Goal: Check status: Check status

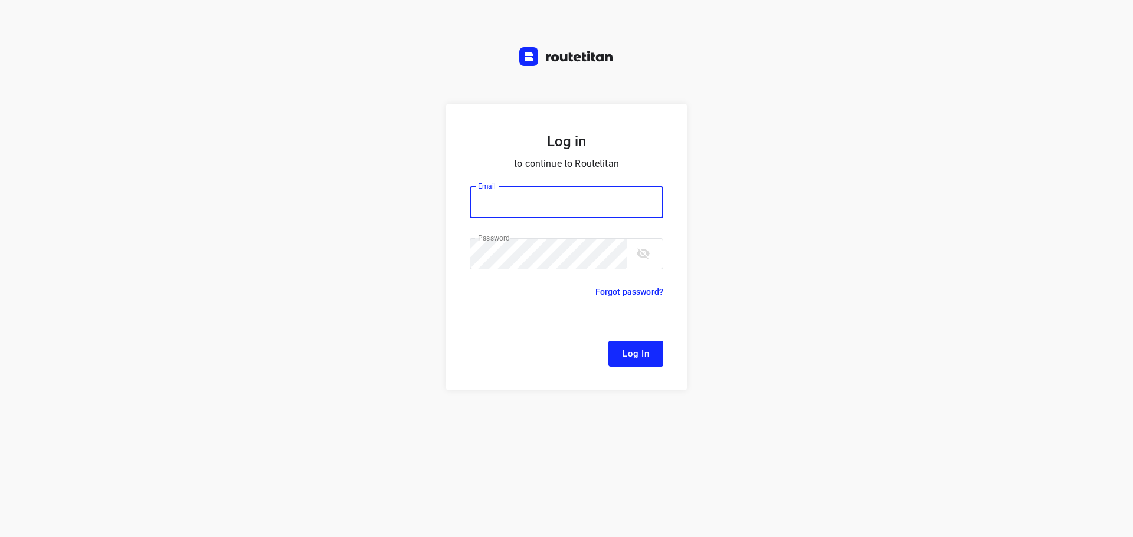
type input "[EMAIL_ADDRESS][DOMAIN_NAME]"
click at [629, 349] on span "Log In" at bounding box center [635, 353] width 27 height 15
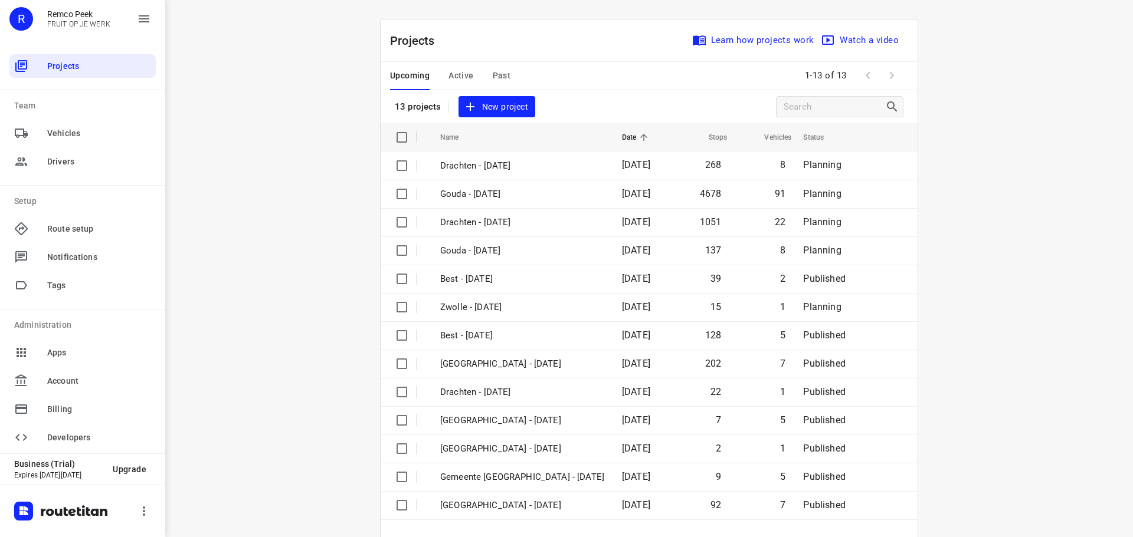
click at [453, 74] on span "Active" at bounding box center [460, 75] width 25 height 15
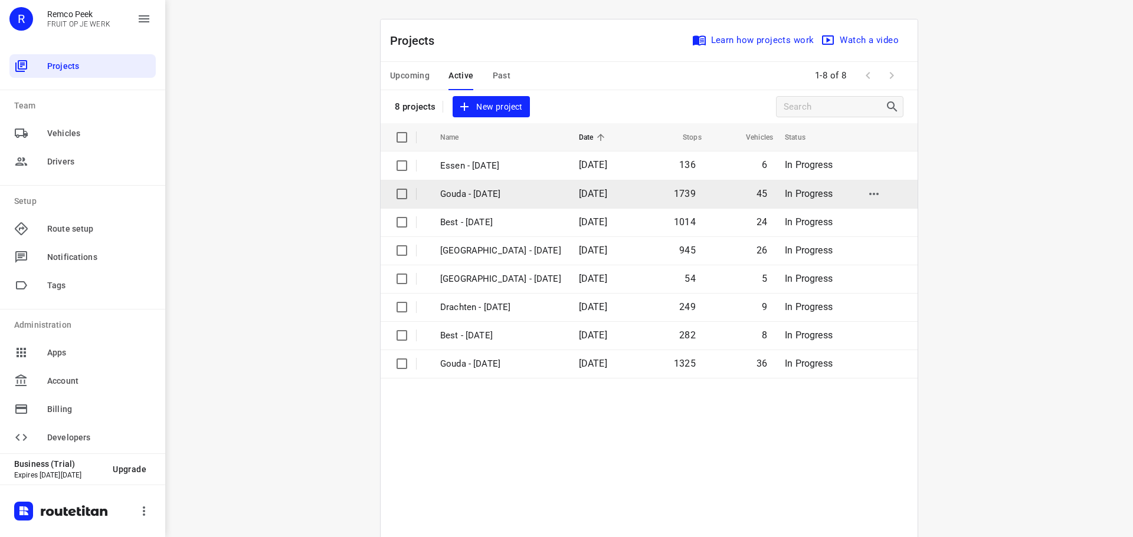
click at [463, 193] on p "Gouda - [DATE]" at bounding box center [500, 195] width 121 height 14
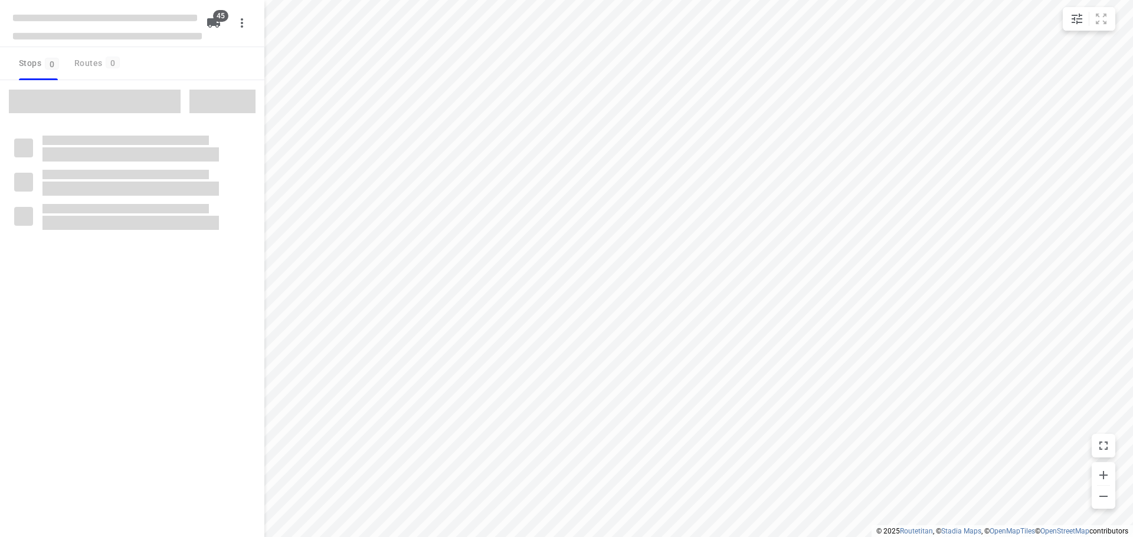
type input "distance"
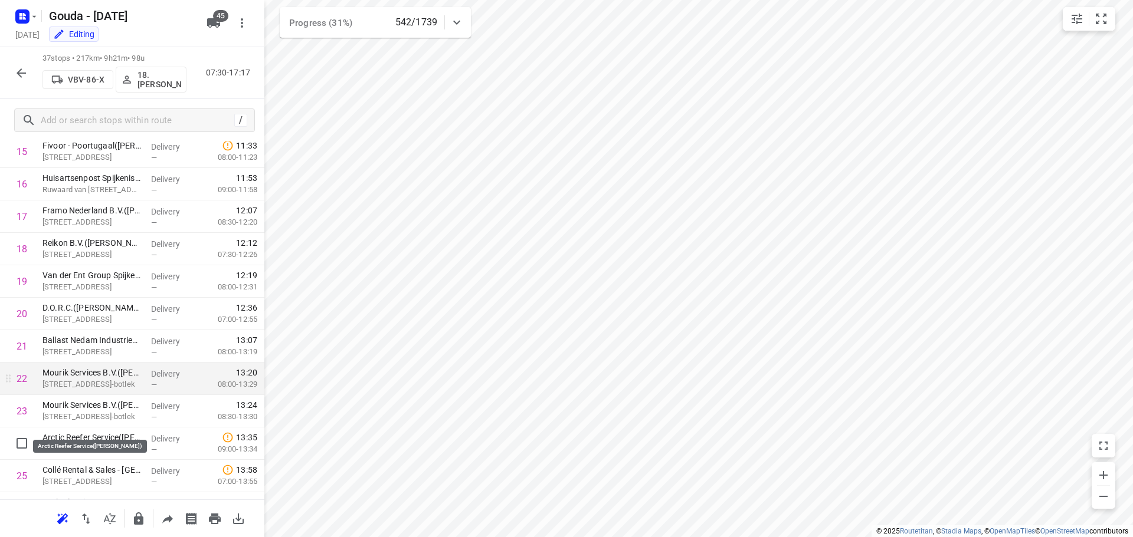
scroll to position [531, 0]
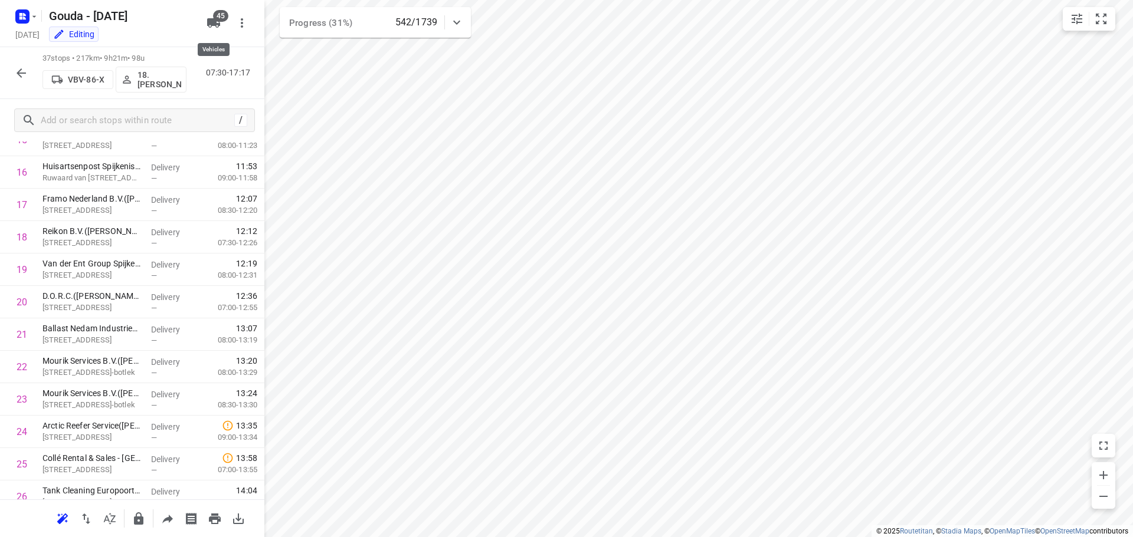
click at [208, 25] on icon "button" at bounding box center [213, 22] width 13 height 9
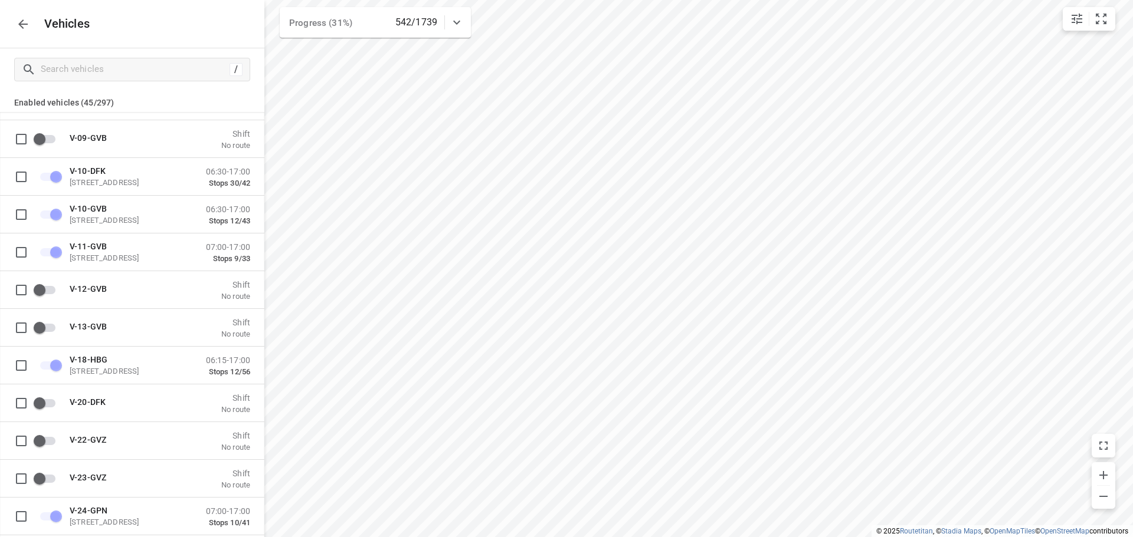
scroll to position [3924, 0]
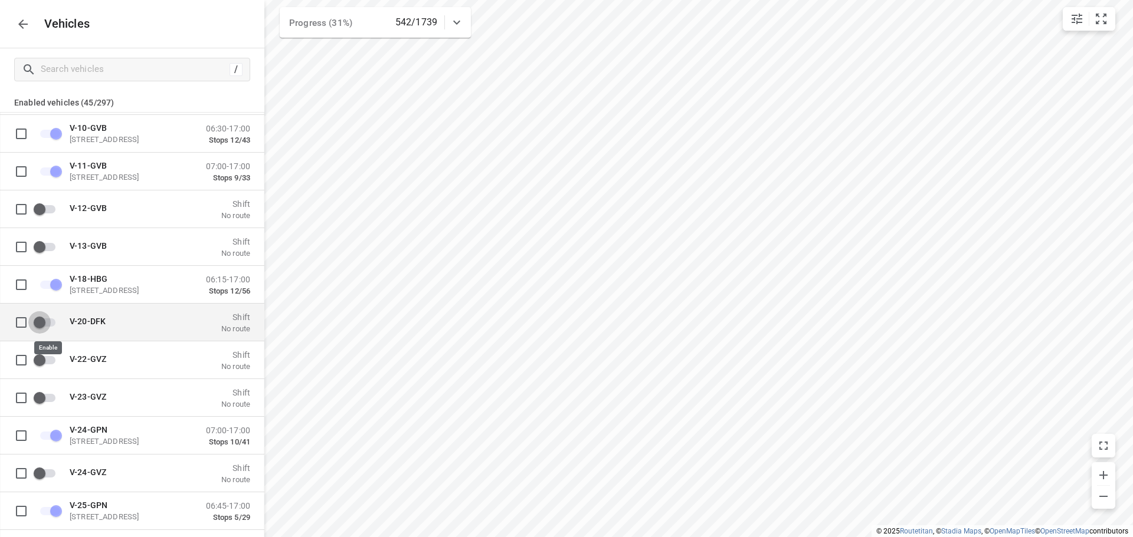
click at [42, 322] on input "grid" at bounding box center [39, 322] width 67 height 22
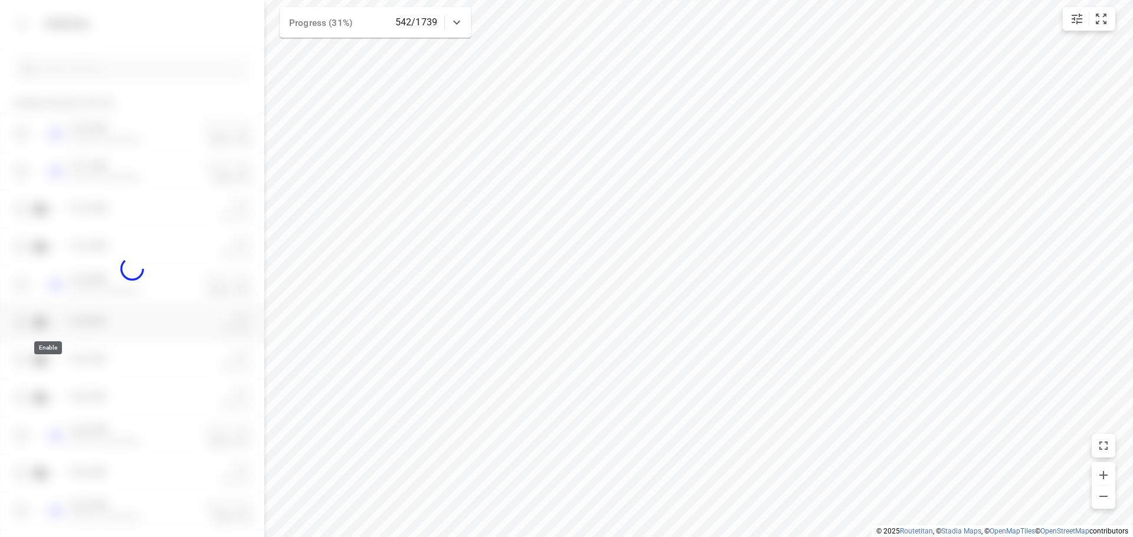
checkbox input "true"
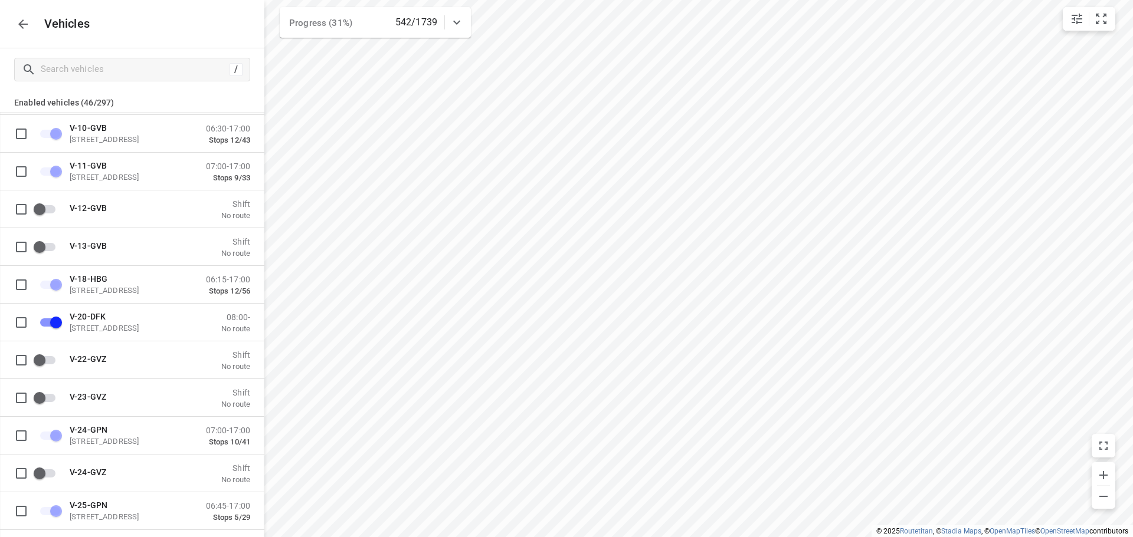
click at [16, 31] on icon "button" at bounding box center [23, 24] width 14 height 14
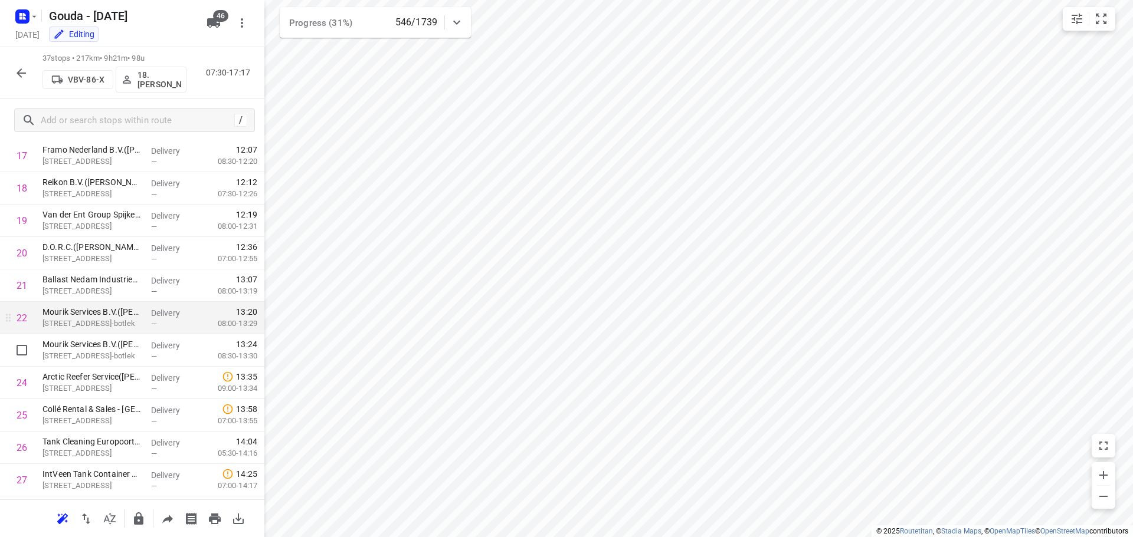
scroll to position [639, 0]
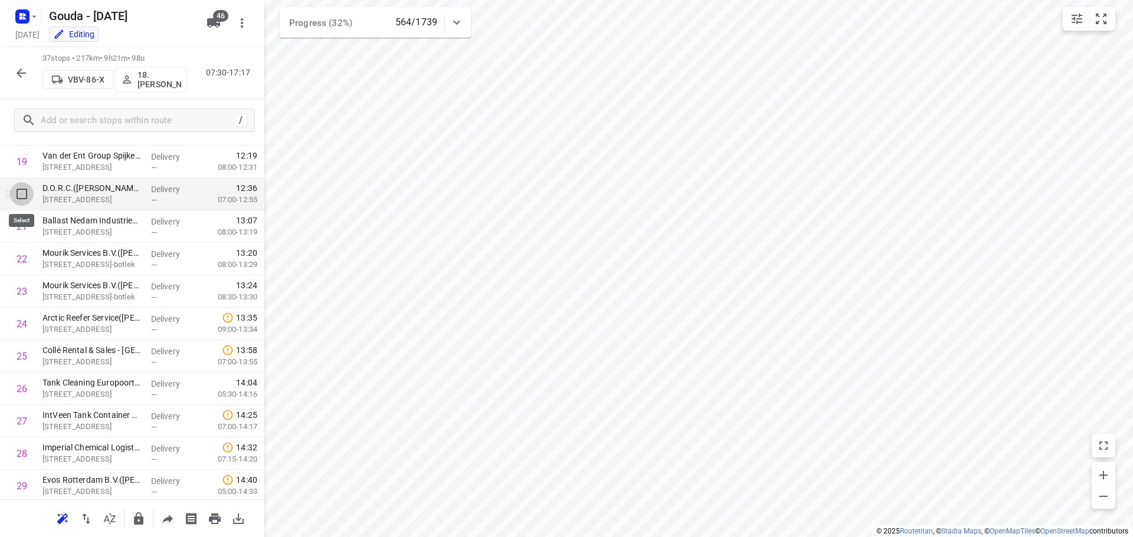
click at [18, 201] on input "checkbox" at bounding box center [22, 194] width 24 height 24
checkbox input "true"
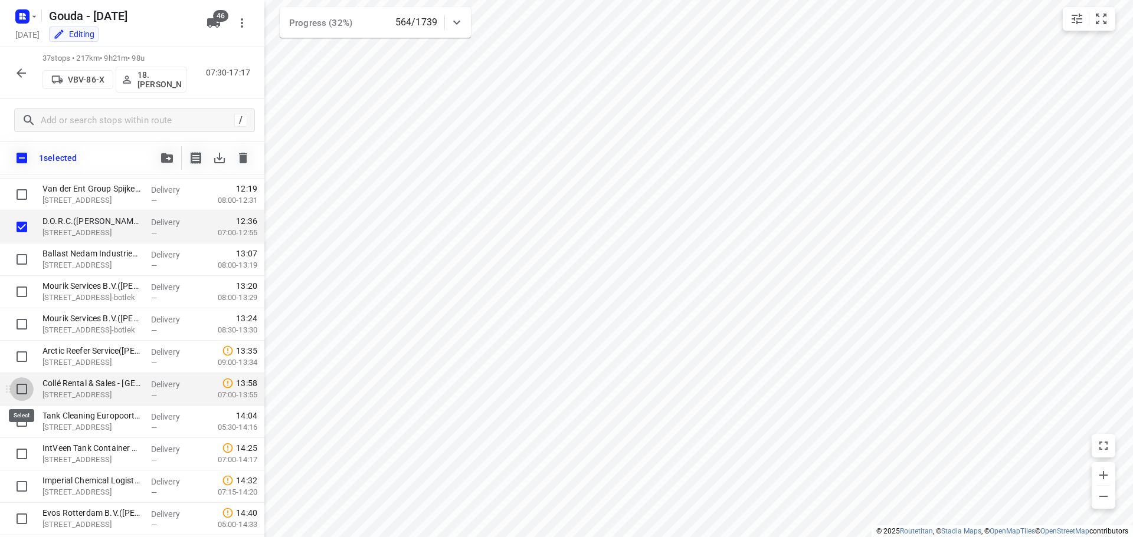
click at [21, 389] on input "checkbox" at bounding box center [22, 390] width 24 height 24
checkbox input "true"
click at [21, 418] on input "checkbox" at bounding box center [22, 422] width 24 height 24
checkbox input "true"
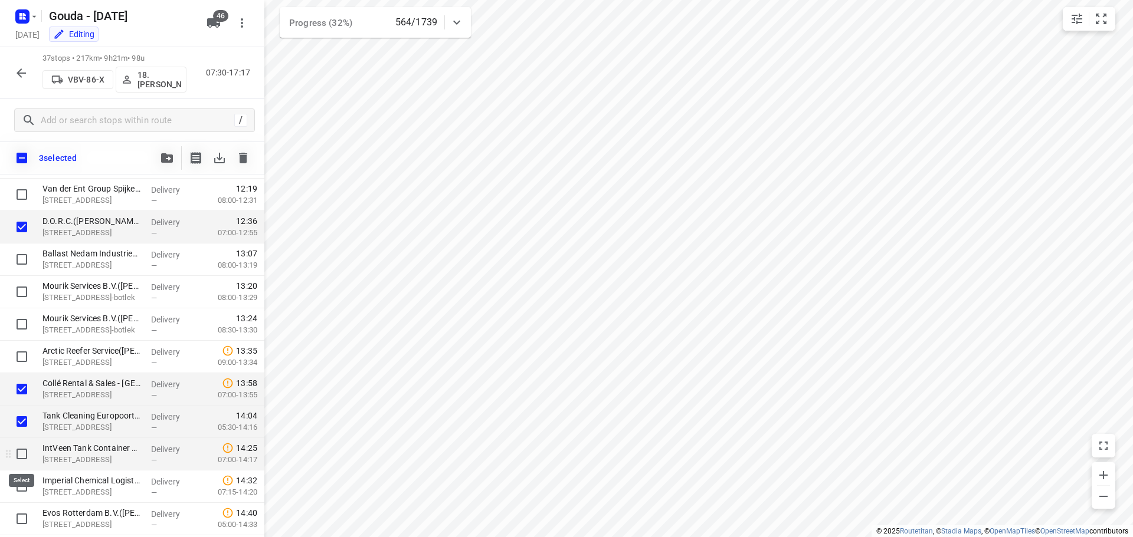
click at [18, 455] on input "checkbox" at bounding box center [22, 455] width 24 height 24
checkbox input "true"
click at [18, 490] on input "checkbox" at bounding box center [22, 487] width 24 height 24
checkbox input "true"
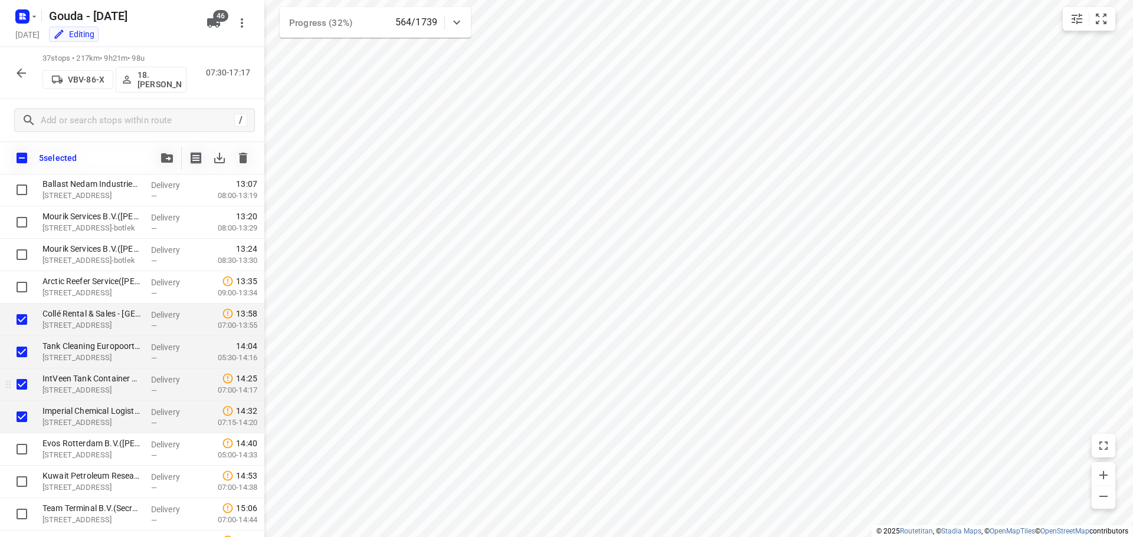
scroll to position [875, 0]
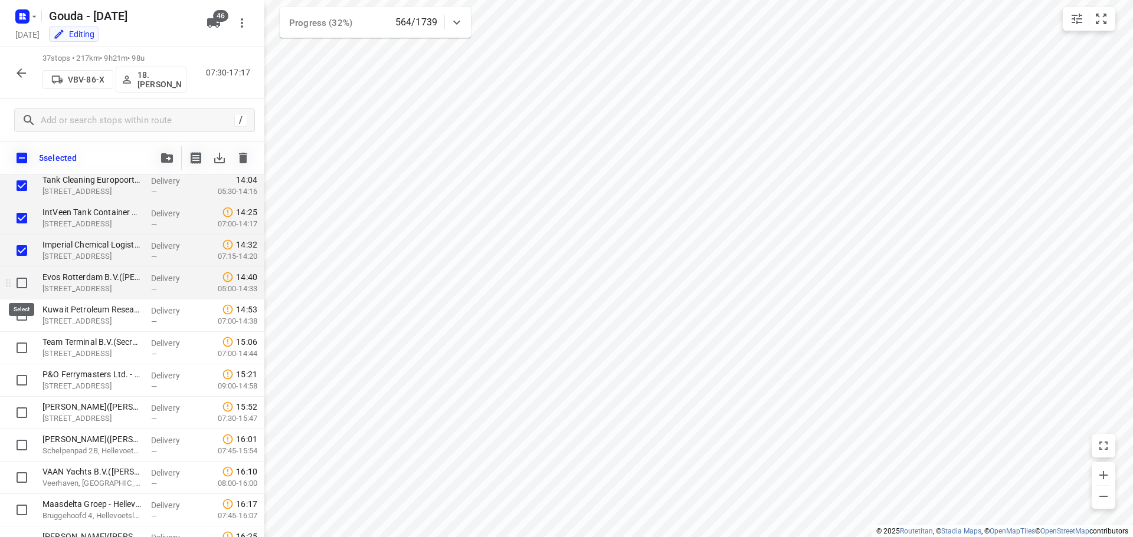
click at [23, 286] on input "checkbox" at bounding box center [22, 283] width 24 height 24
checkbox input "true"
click at [22, 310] on input "checkbox" at bounding box center [22, 316] width 24 height 24
checkbox input "true"
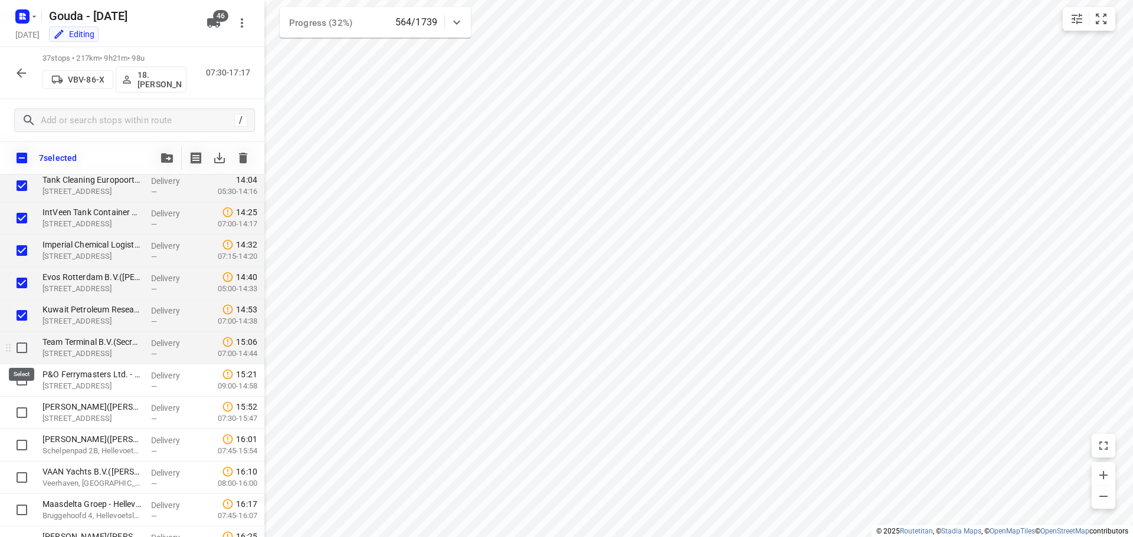
click at [24, 345] on input "checkbox" at bounding box center [22, 348] width 24 height 24
checkbox input "true"
drag, startPoint x: 25, startPoint y: 373, endPoint x: 28, endPoint y: 398, distance: 24.4
click at [25, 374] on input "checkbox" at bounding box center [22, 381] width 24 height 24
checkbox input "true"
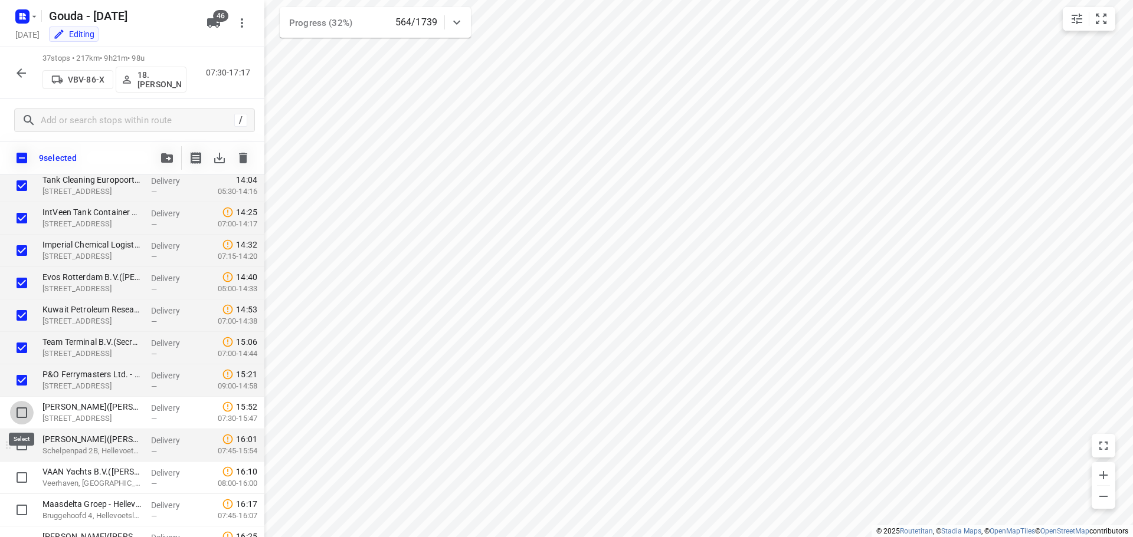
drag, startPoint x: 29, startPoint y: 414, endPoint x: 25, endPoint y: 433, distance: 19.2
click at [28, 415] on input "checkbox" at bounding box center [22, 413] width 24 height 24
checkbox input "true"
click at [24, 448] on input "checkbox" at bounding box center [22, 446] width 24 height 24
checkbox input "true"
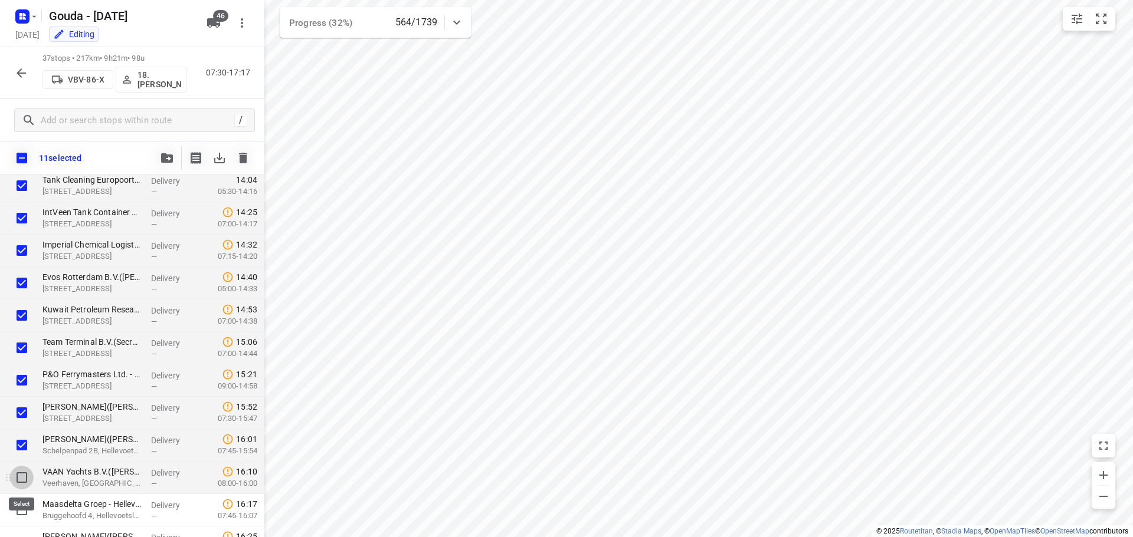
click at [22, 476] on input "checkbox" at bounding box center [22, 478] width 24 height 24
checkbox input "true"
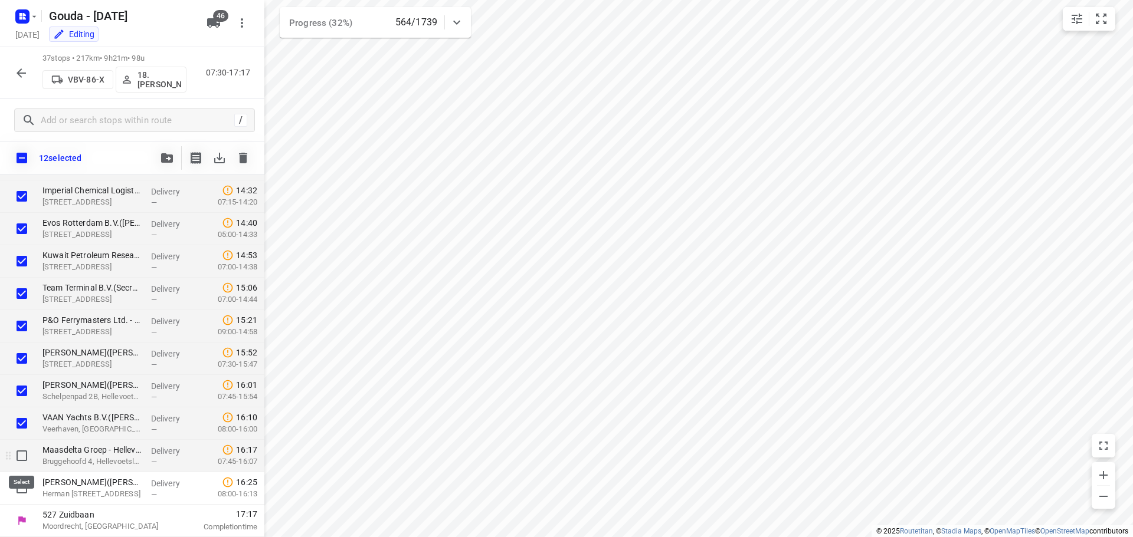
click at [23, 459] on input "checkbox" at bounding box center [22, 456] width 24 height 24
checkbox input "true"
click at [17, 483] on input "checkbox" at bounding box center [22, 489] width 24 height 24
checkbox input "true"
click at [166, 157] on icon "button" at bounding box center [167, 157] width 12 height 9
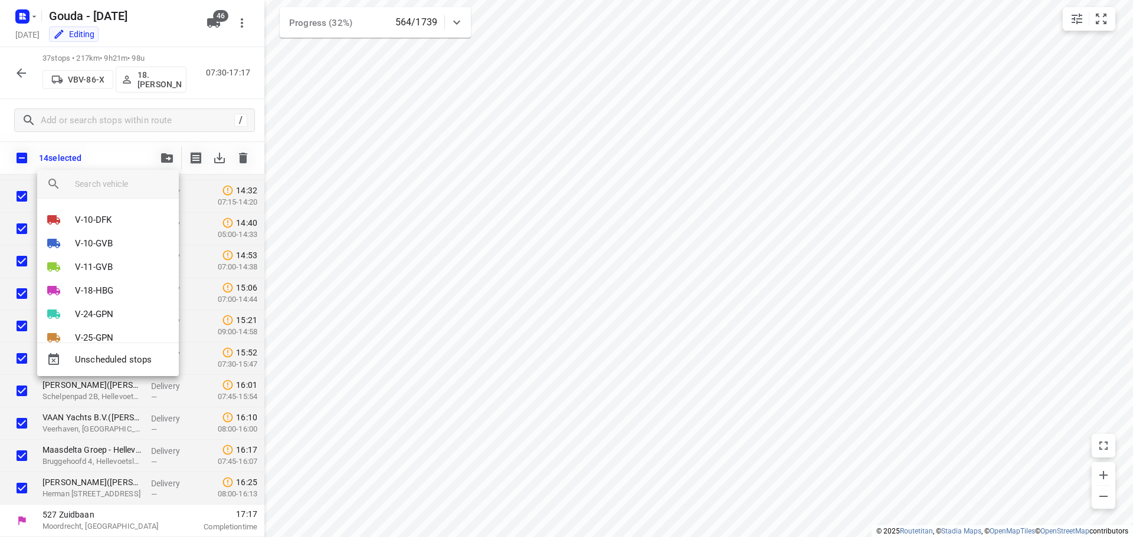
click at [135, 187] on input "search vehicle" at bounding box center [122, 184] width 94 height 18
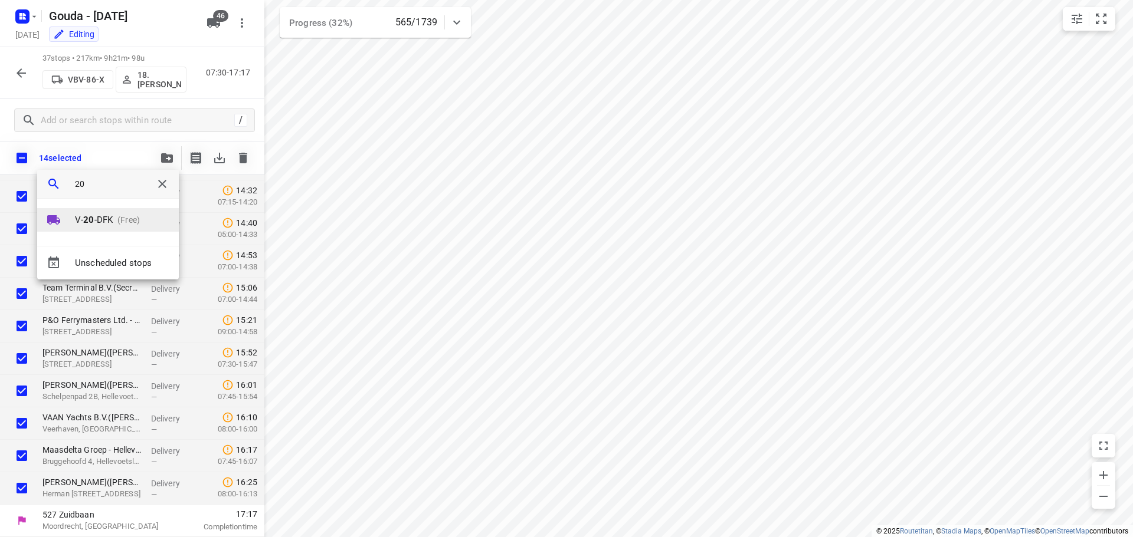
type input "20"
click at [110, 219] on p "V- 20 -DFK" at bounding box center [94, 221] width 38 height 14
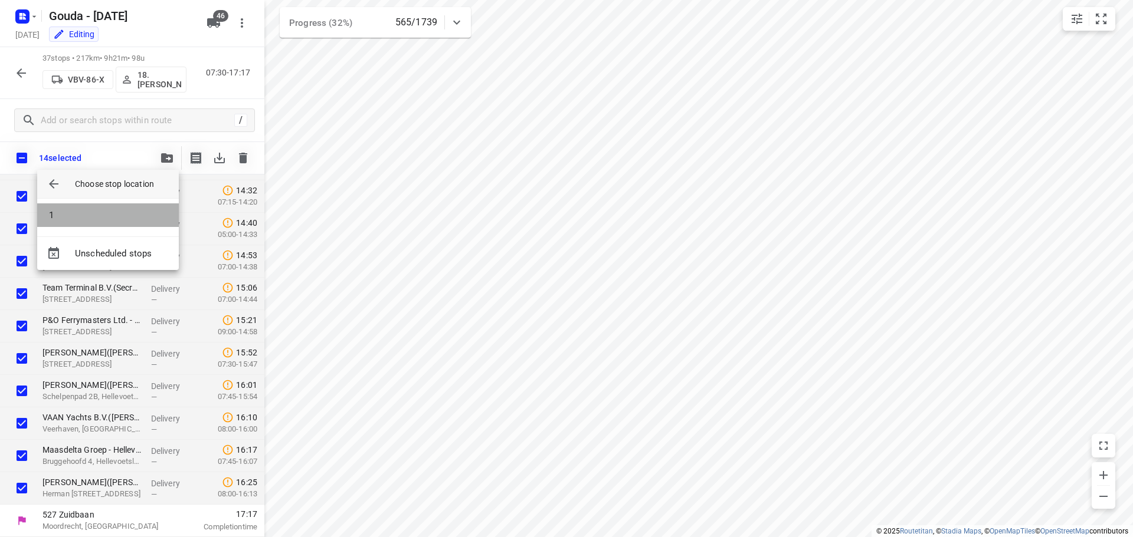
click at [113, 219] on li "1" at bounding box center [108, 216] width 142 height 24
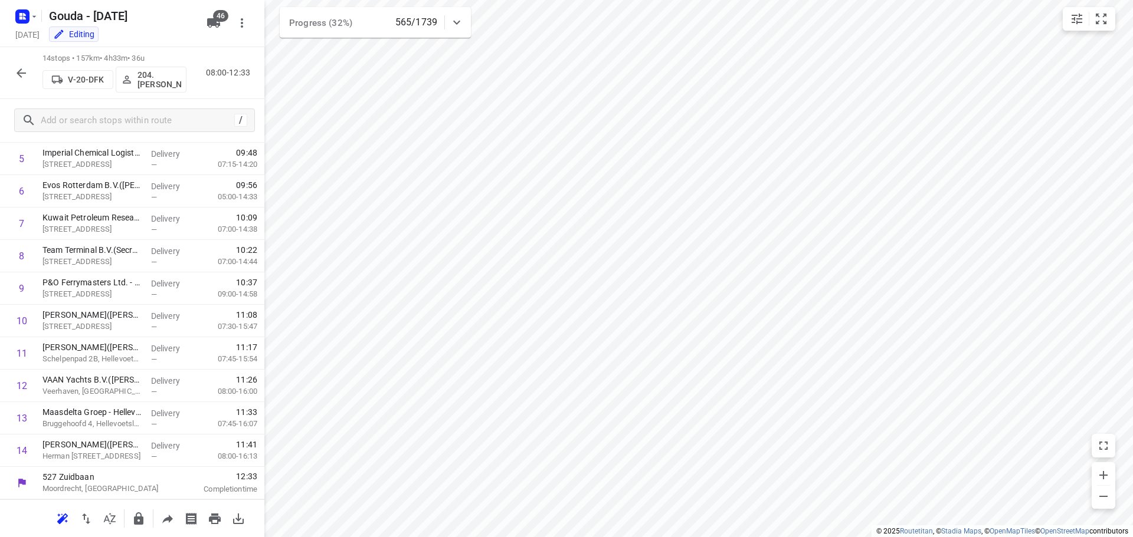
scroll to position [188, 0]
click at [158, 73] on p "204.[PERSON_NAME]" at bounding box center [159, 79] width 44 height 19
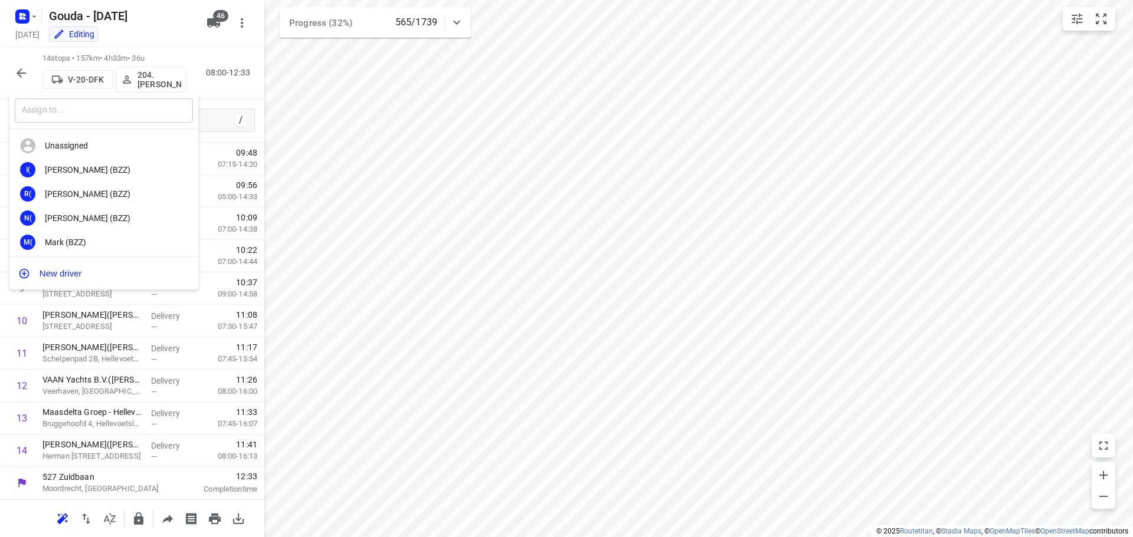
click at [114, 107] on input "text" at bounding box center [104, 111] width 178 height 24
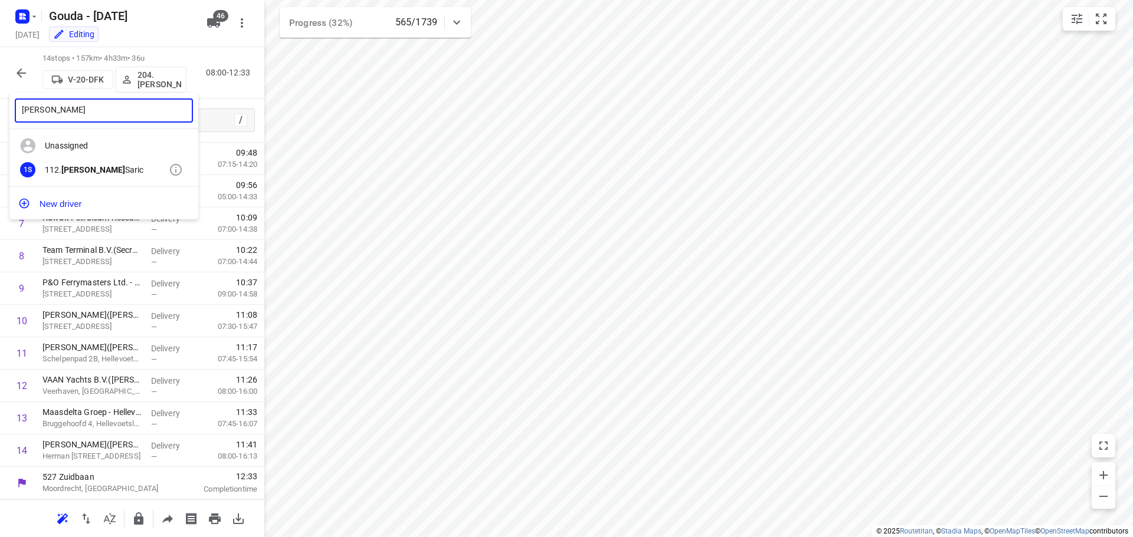
type input "[PERSON_NAME]"
click at [91, 172] on div "112. [PERSON_NAME]" at bounding box center [107, 169] width 124 height 9
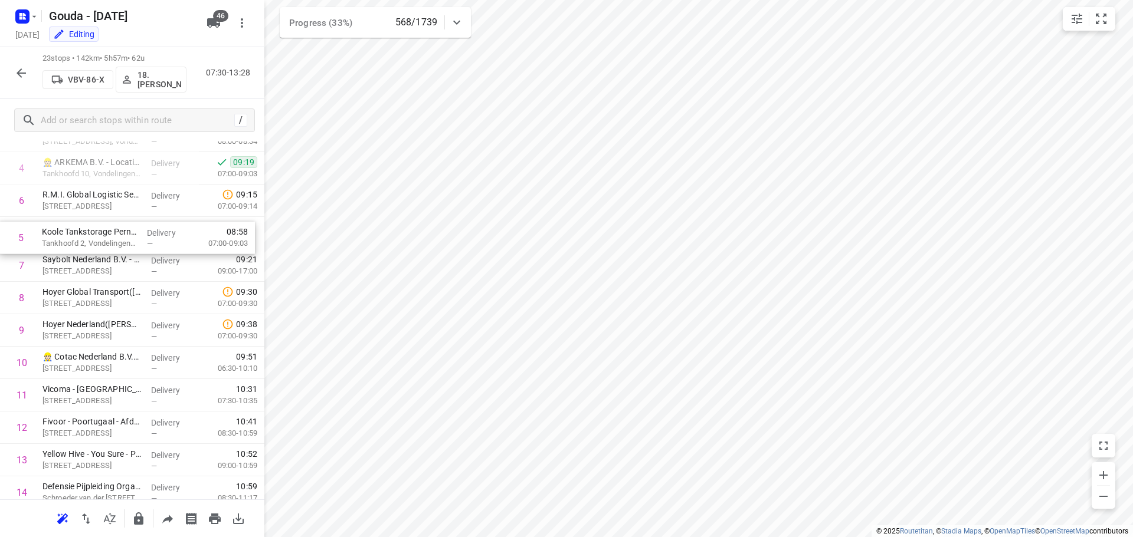
scroll to position [143, 0]
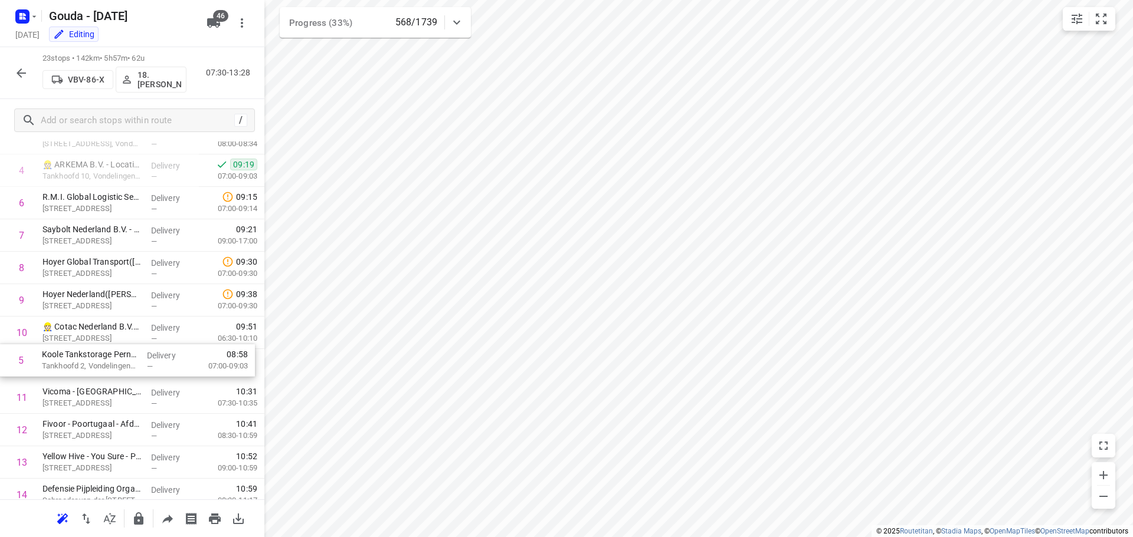
drag, startPoint x: 103, startPoint y: 175, endPoint x: 104, endPoint y: 366, distance: 190.6
click at [104, 366] on div "1 EP NL Rijnmond 2 B.V.(Receptie) [STREET_ADDRESS], Vondelingenplaat Delivery —…" at bounding box center [132, 430] width 264 height 746
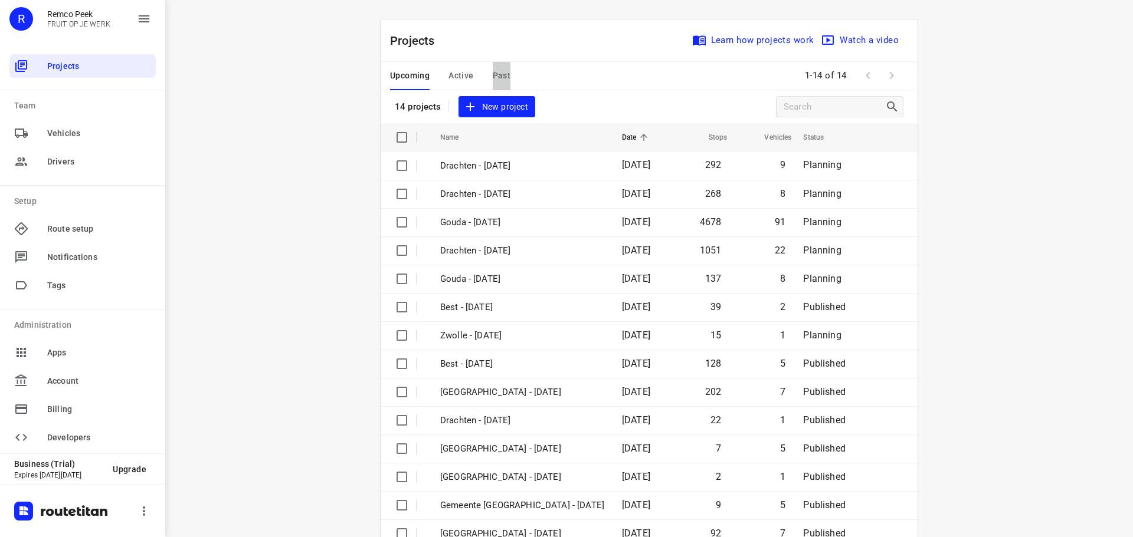
click at [500, 74] on span "Past" at bounding box center [502, 75] width 18 height 15
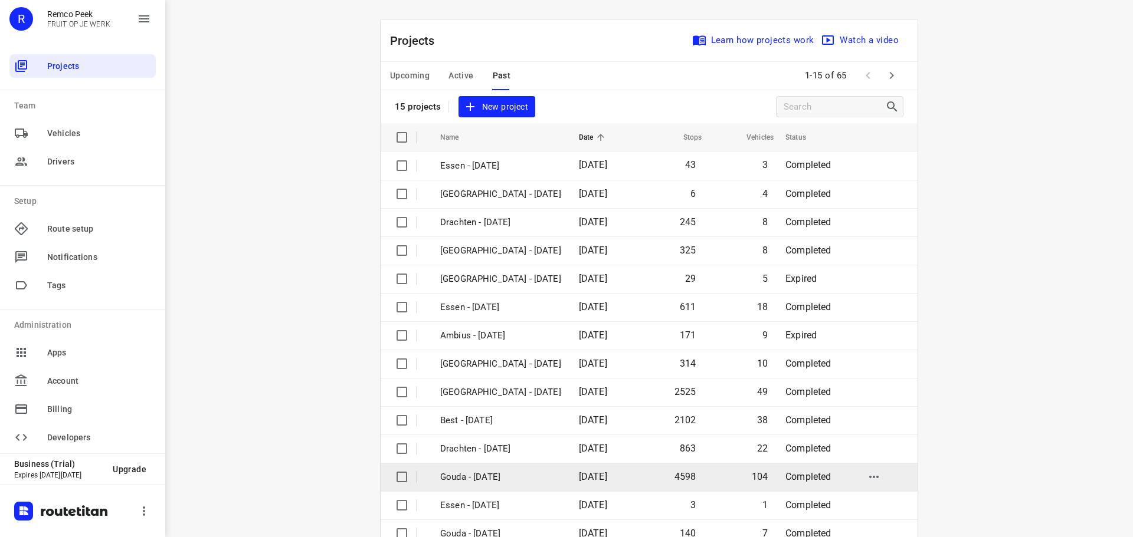
click at [485, 473] on p "Gouda - [DATE]" at bounding box center [500, 478] width 121 height 14
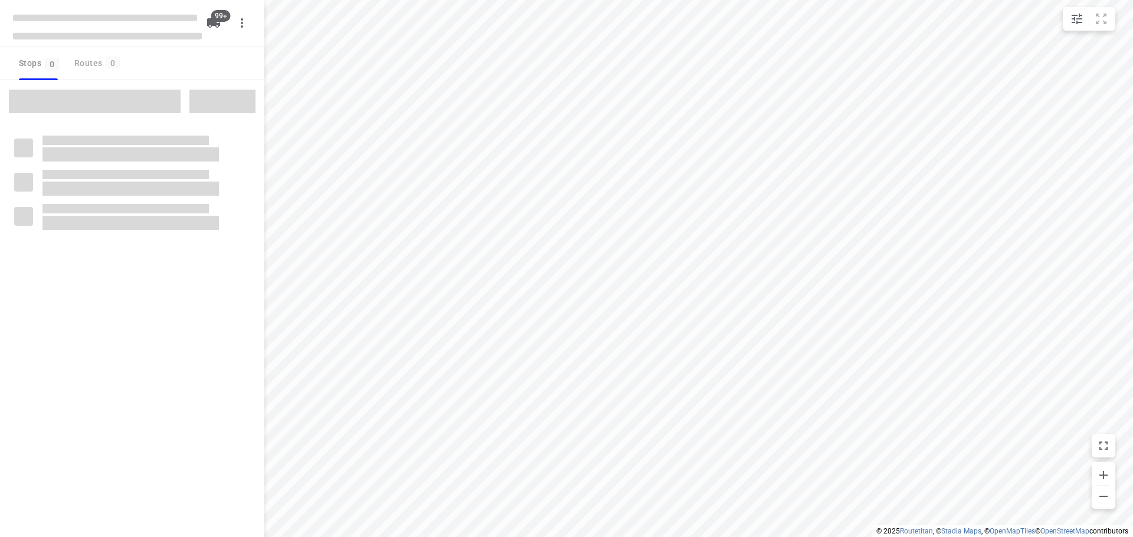
type input "distance"
checkbox input "true"
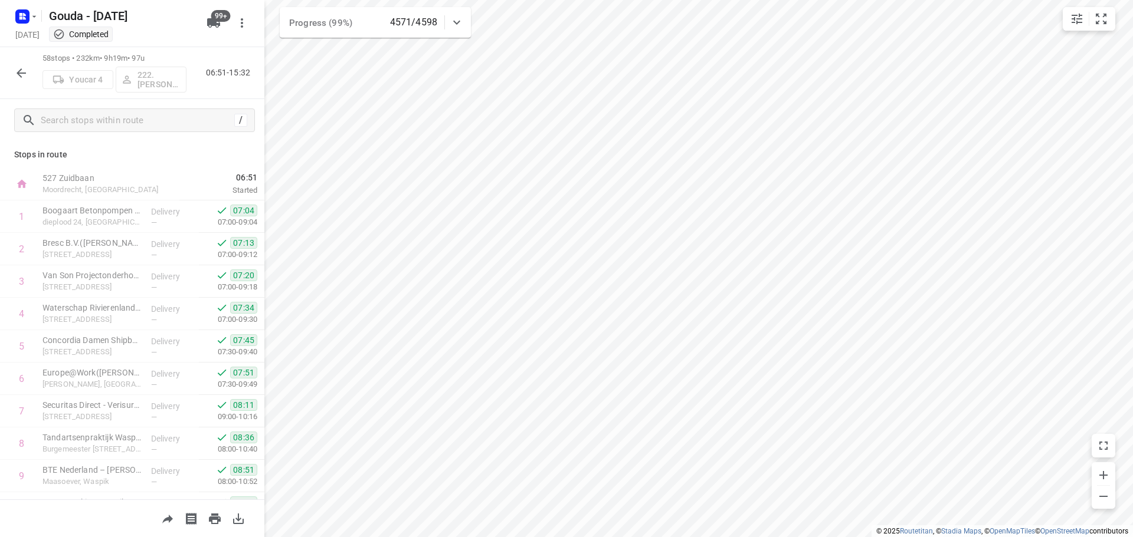
click at [19, 71] on icon "button" at bounding box center [21, 72] width 9 height 9
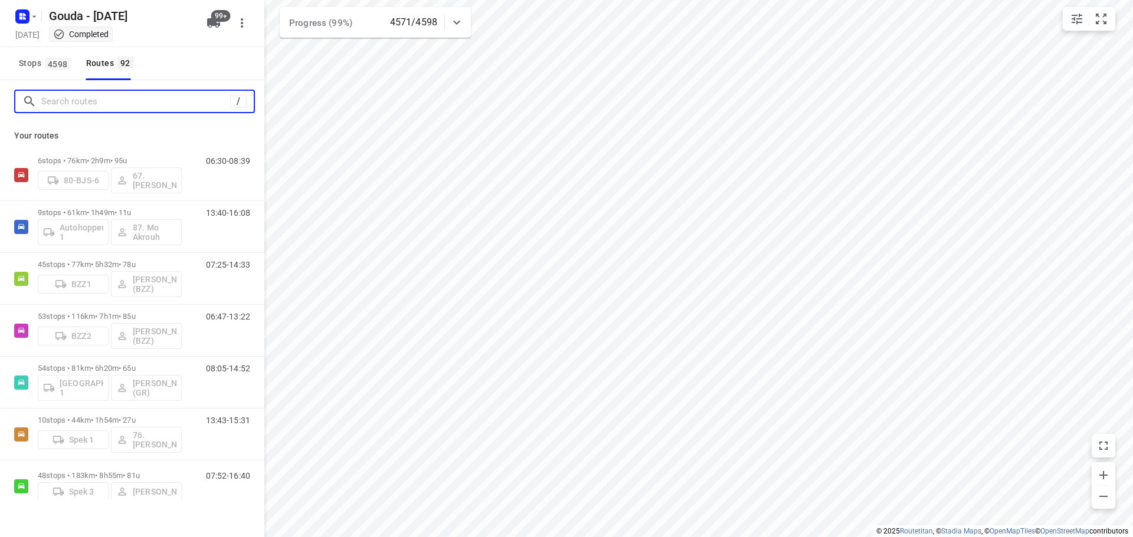
click at [86, 104] on input "Search routes" at bounding box center [135, 102] width 189 height 18
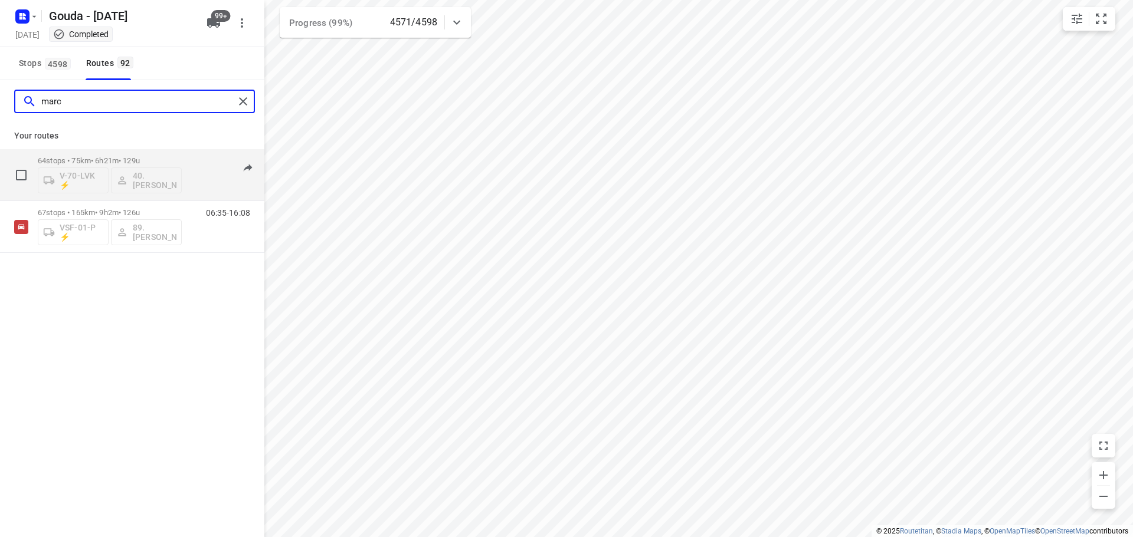
type input "marc"
click at [86, 158] on p "64 stops • 75km • 6h21m • 129u" at bounding box center [110, 160] width 144 height 9
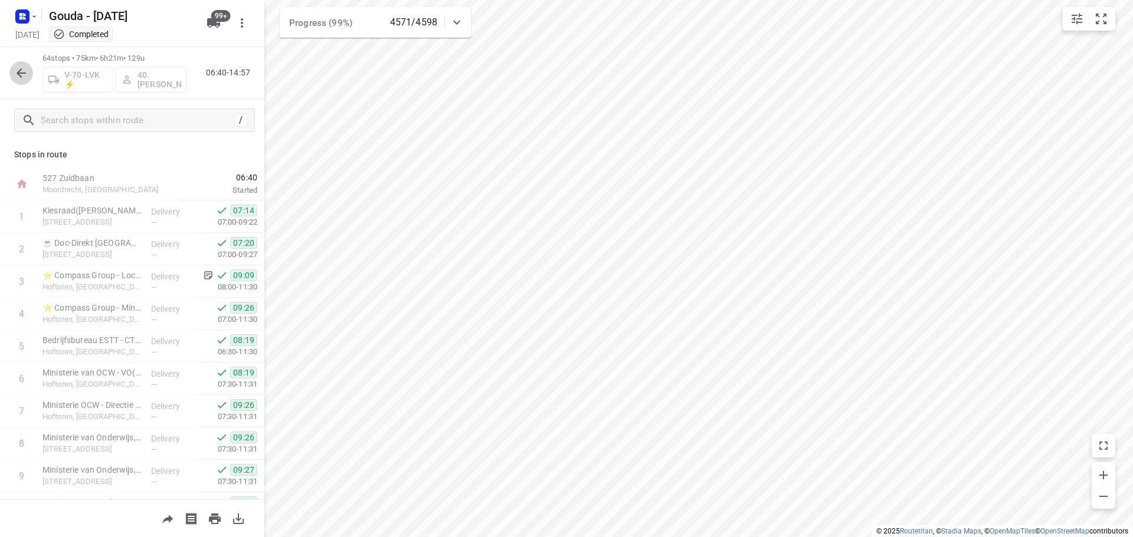
click at [22, 71] on icon "button" at bounding box center [21, 73] width 14 height 14
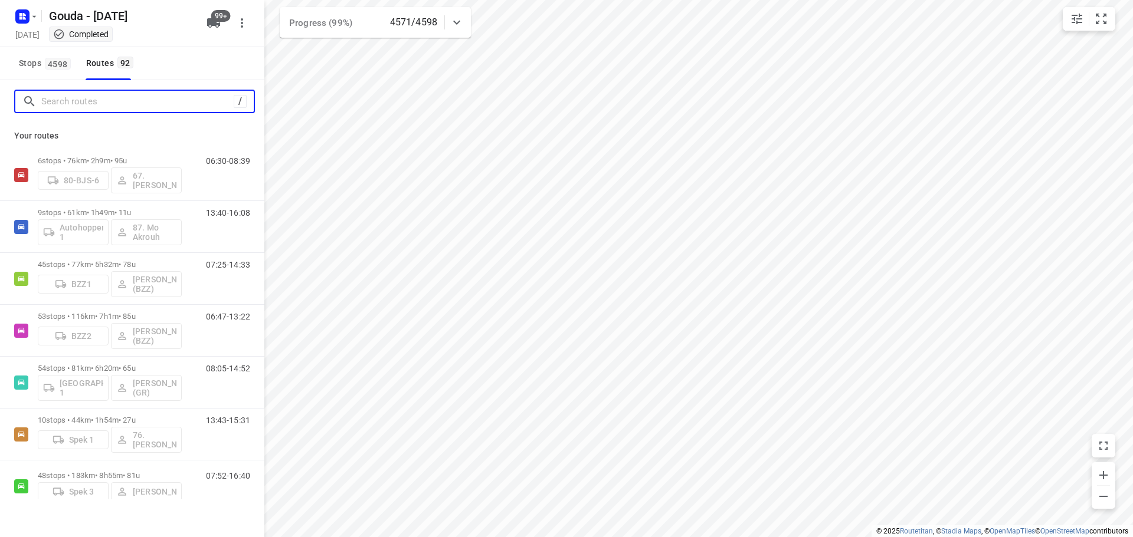
click at [80, 106] on input "Search routes" at bounding box center [137, 102] width 192 height 18
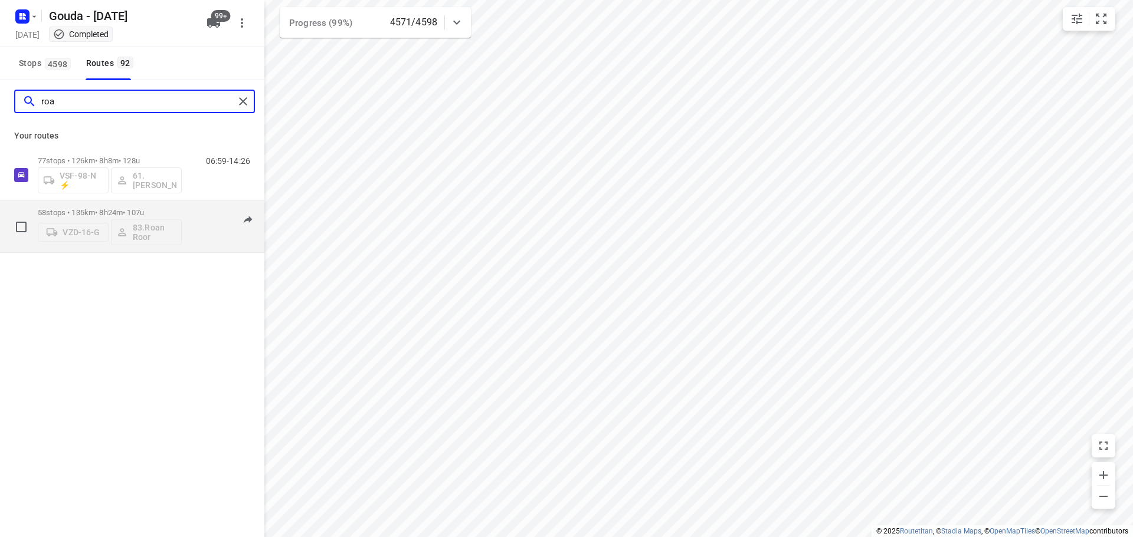
type input "roa"
click at [110, 214] on p "58 stops • 135km • 8h24m • 107u" at bounding box center [110, 212] width 144 height 9
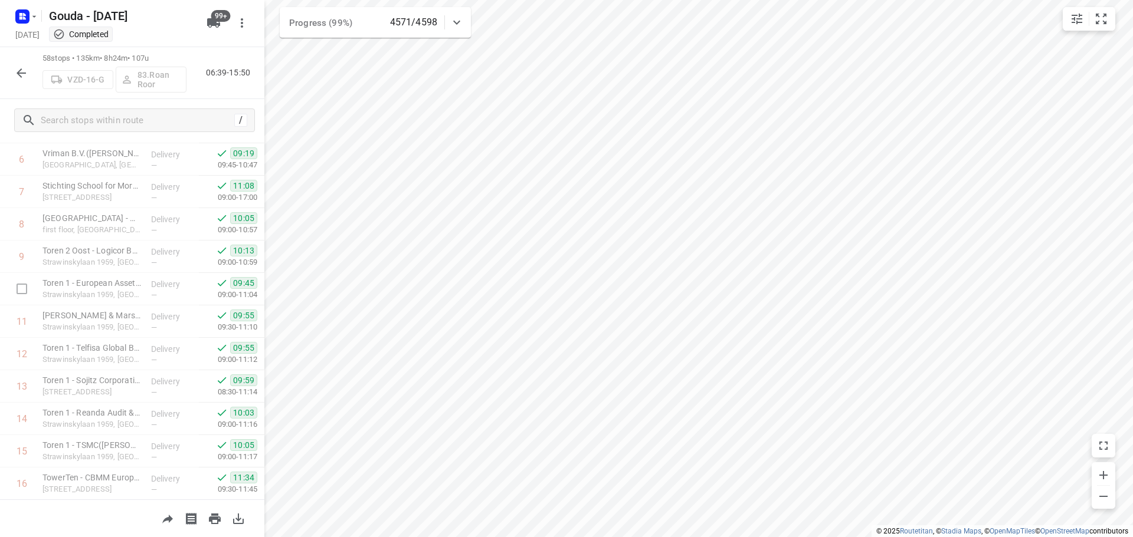
scroll to position [81, 0]
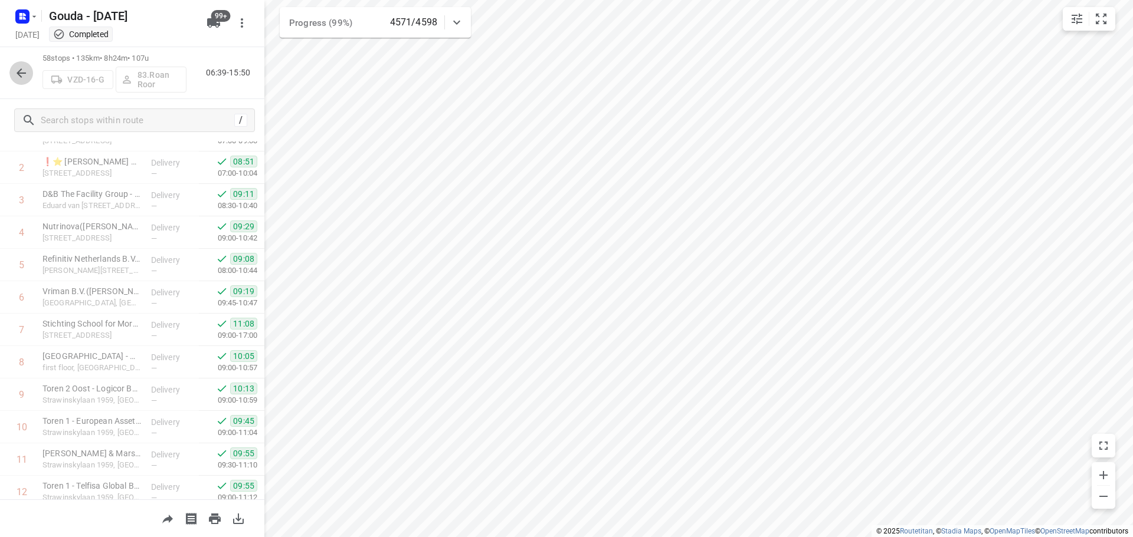
click at [21, 74] on icon "button" at bounding box center [21, 73] width 14 height 14
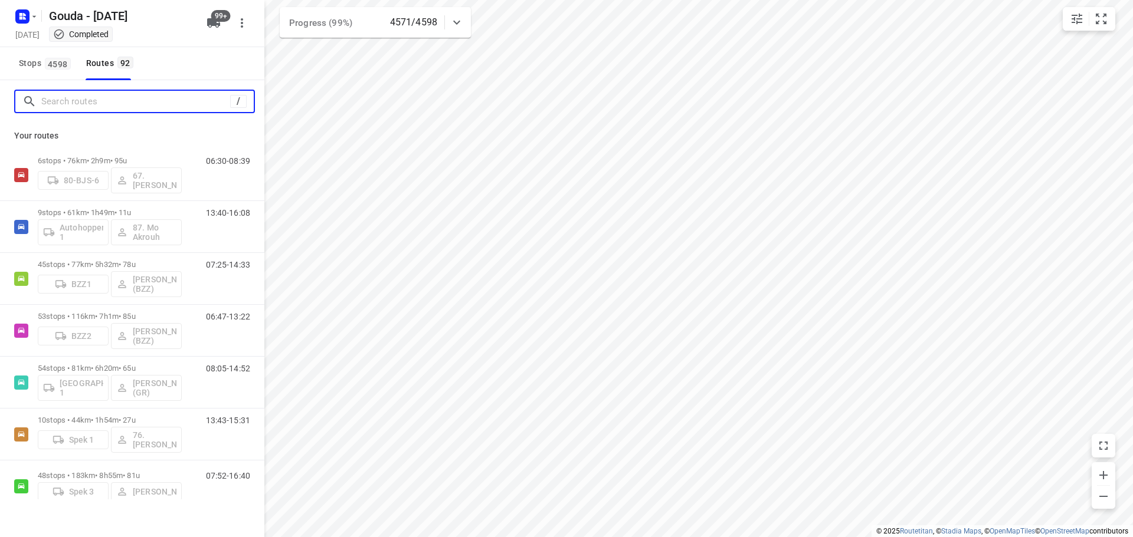
click at [81, 105] on input "Search routes" at bounding box center [135, 102] width 189 height 18
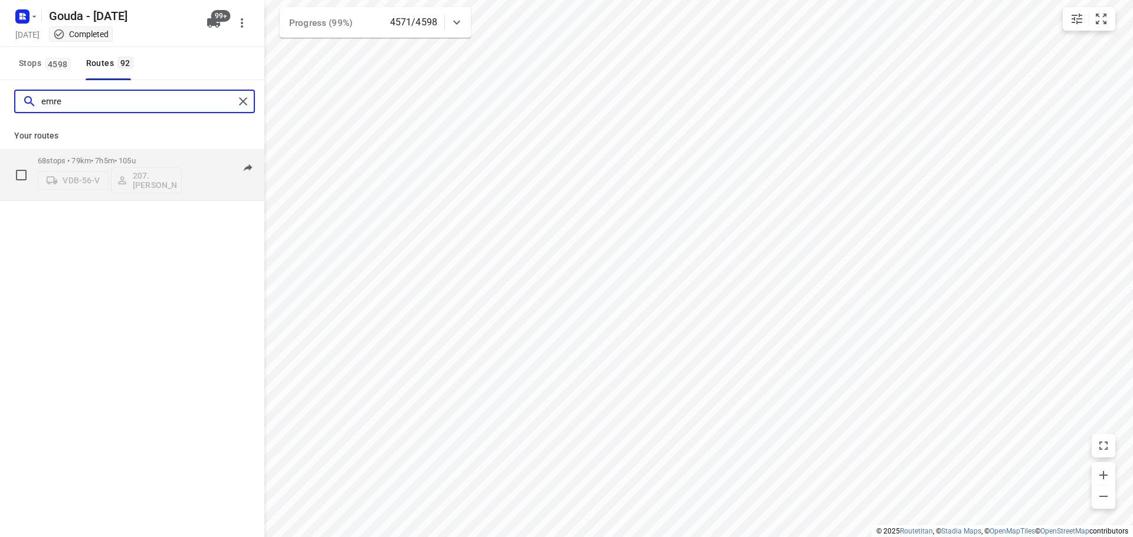
type input "emre"
click at [77, 162] on p "68 stops • 79km • 7h5m • 105u" at bounding box center [110, 160] width 144 height 9
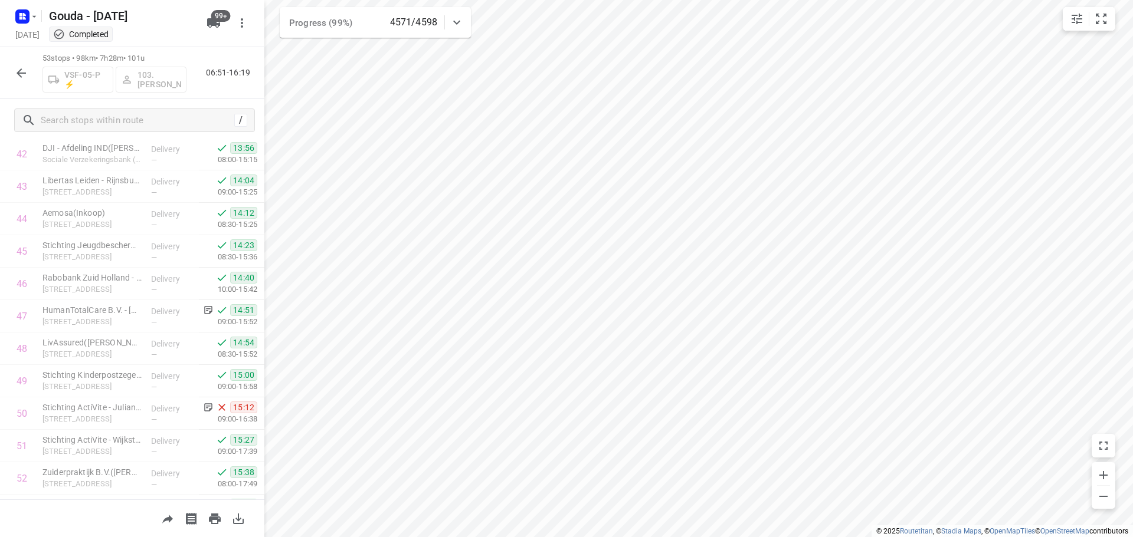
scroll to position [1453, 0]
click at [24, 80] on button "button" at bounding box center [21, 73] width 24 height 24
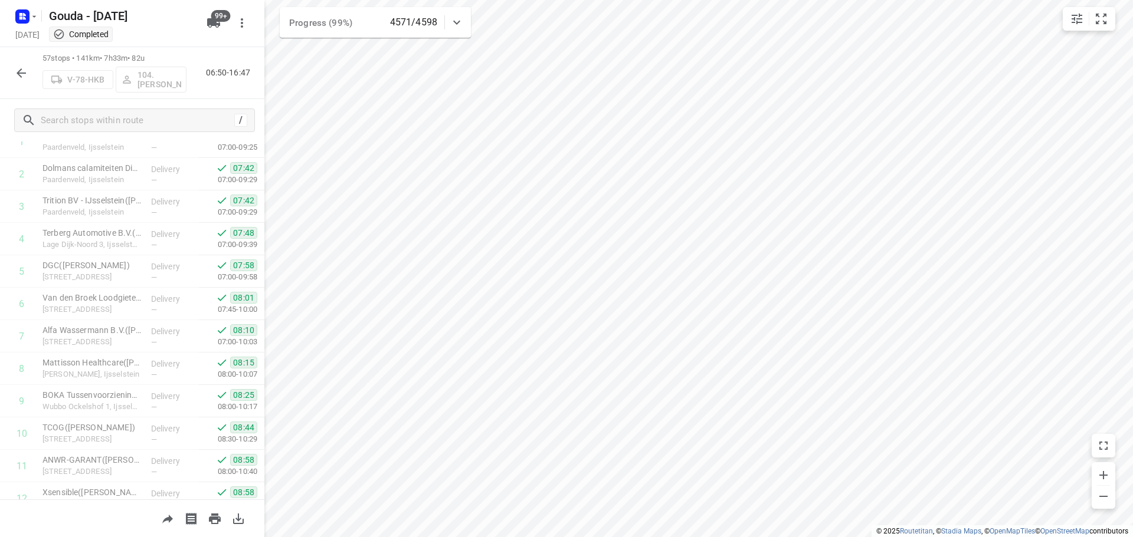
scroll to position [0, 0]
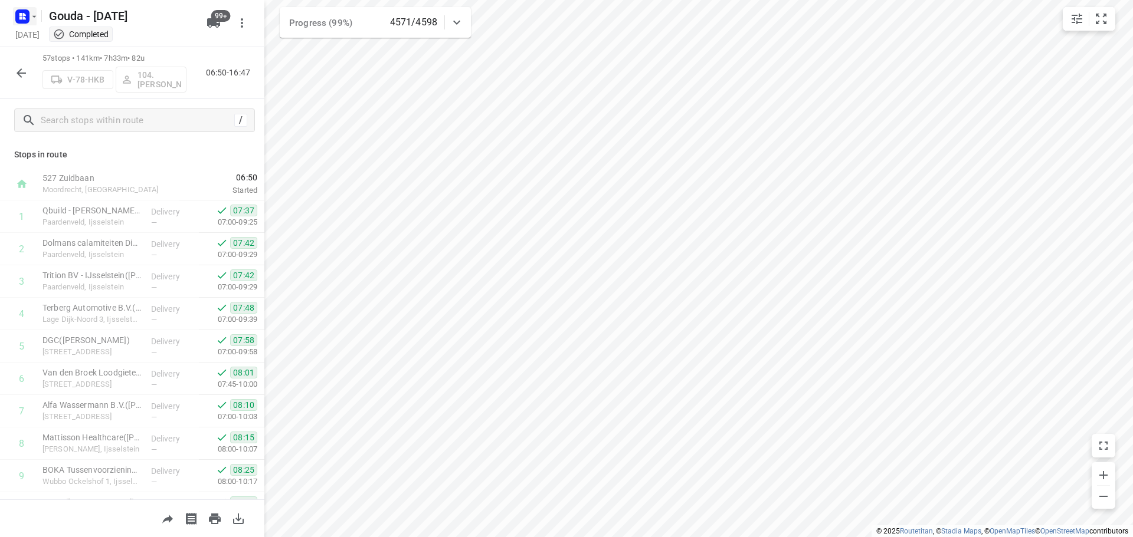
click at [18, 21] on rect "button" at bounding box center [22, 16] width 14 height 14
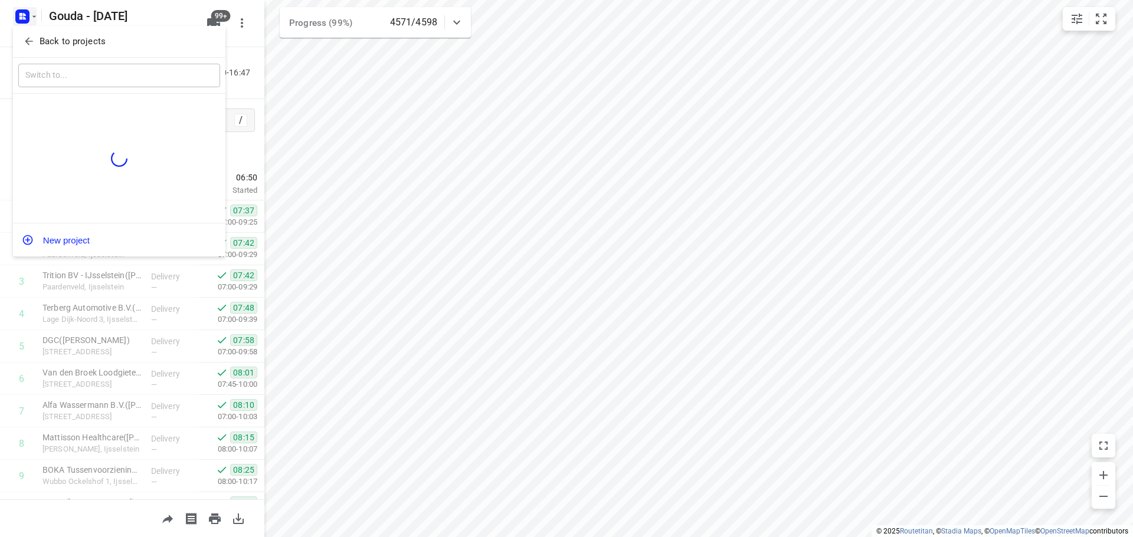
click at [30, 40] on icon "button" at bounding box center [29, 41] width 12 height 12
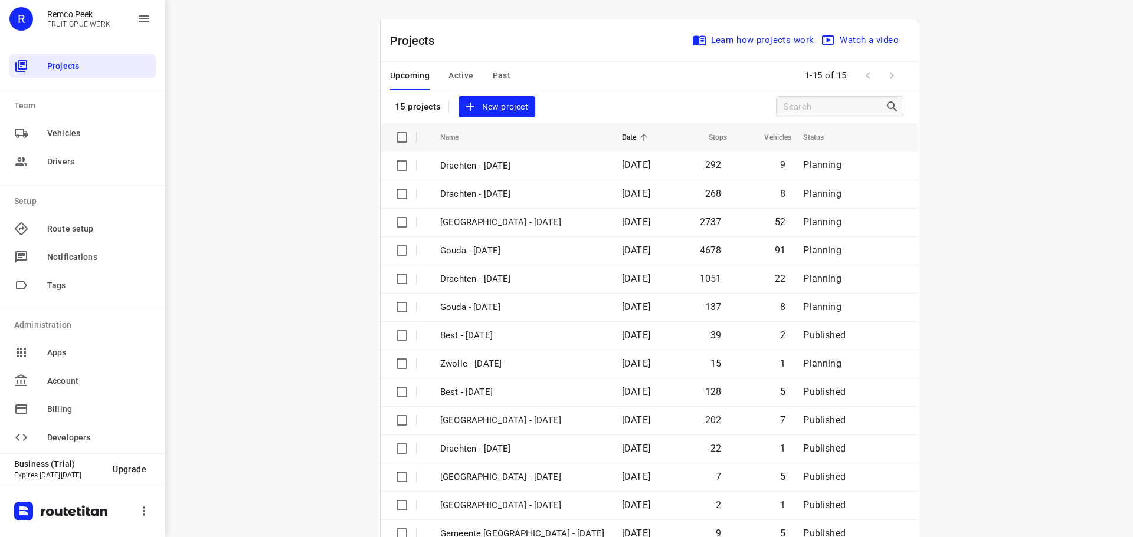
click at [503, 80] on span "Past" at bounding box center [502, 75] width 18 height 15
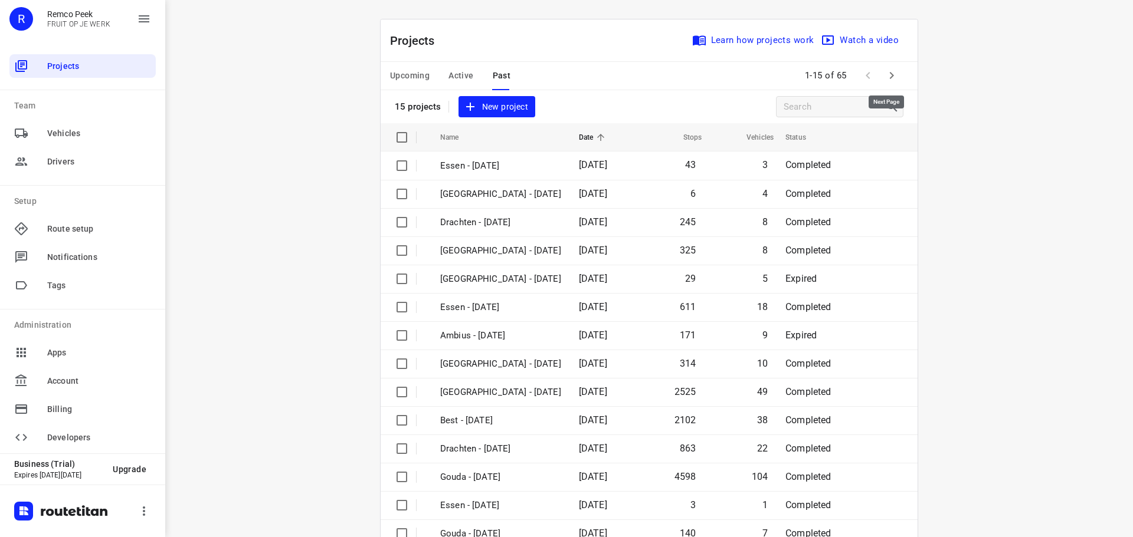
click at [890, 78] on icon "button" at bounding box center [891, 75] width 14 height 14
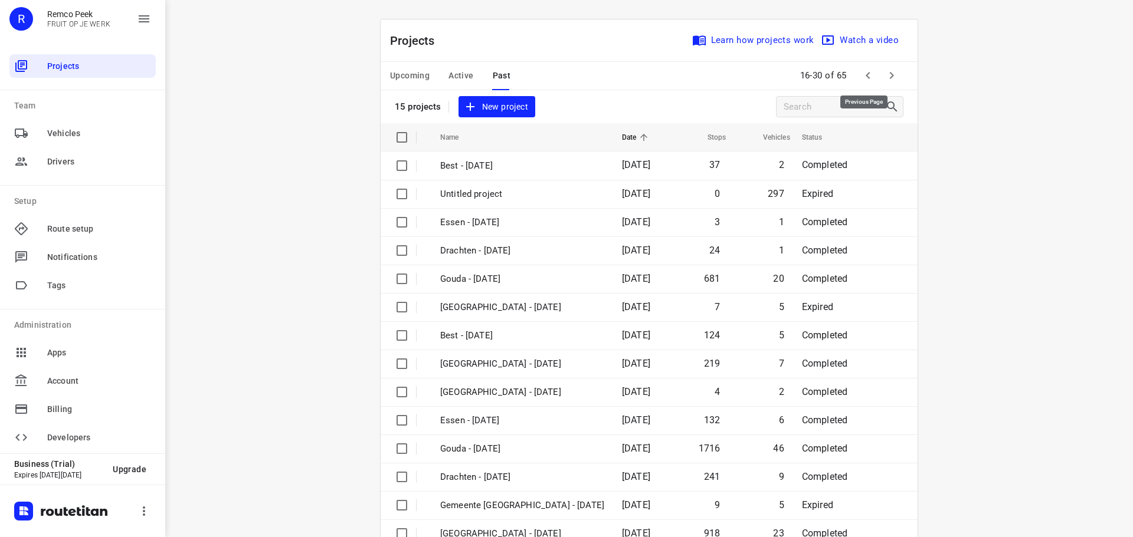
click at [865, 82] on icon "button" at bounding box center [868, 75] width 14 height 14
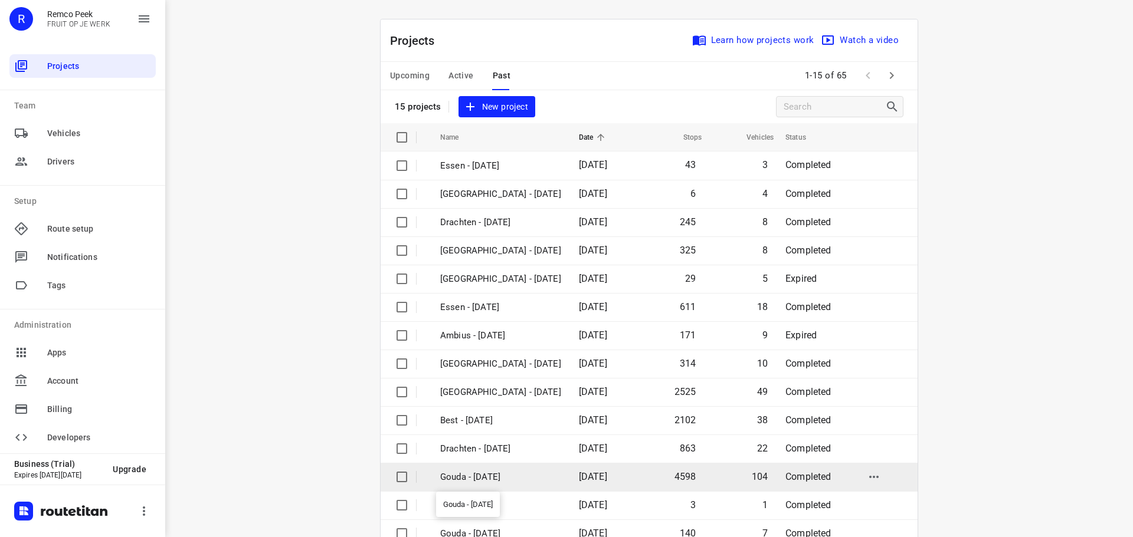
click at [474, 478] on p "Gouda - [DATE]" at bounding box center [500, 478] width 121 height 14
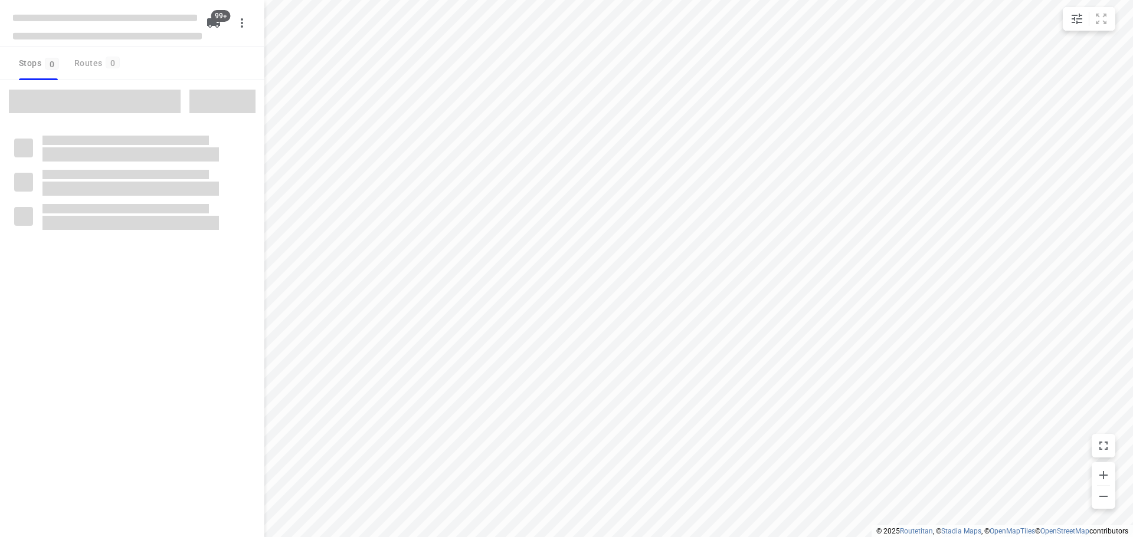
type input "distance"
checkbox input "true"
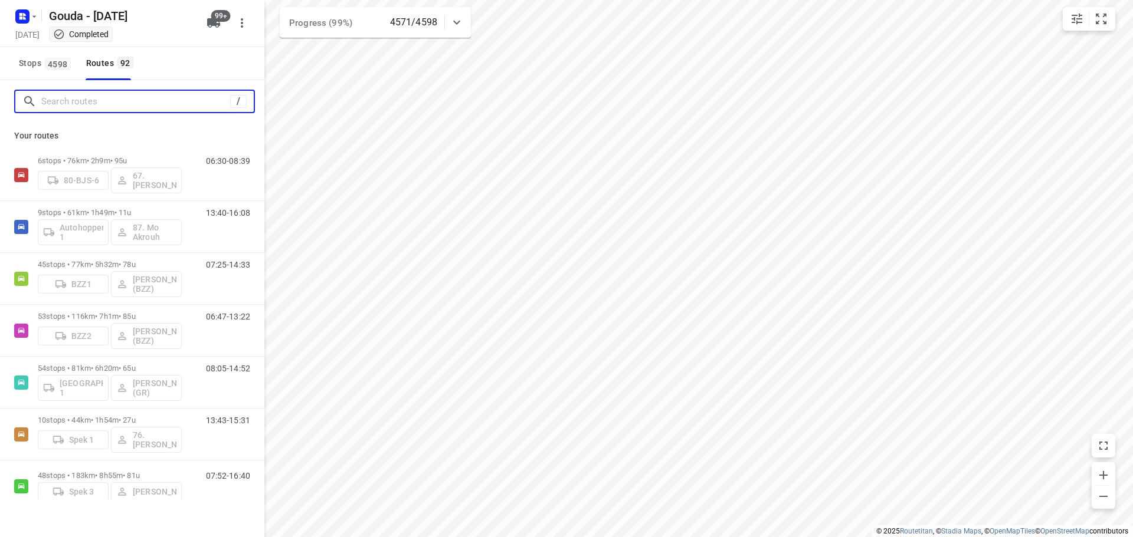
click at [149, 104] on input "Search routes" at bounding box center [135, 102] width 189 height 18
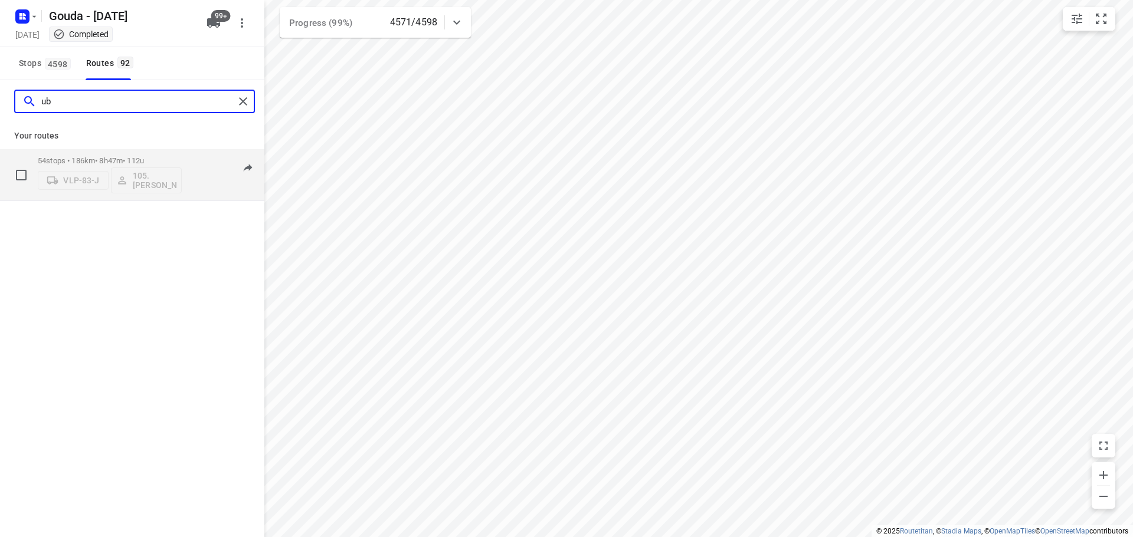
type input "ub"
click at [88, 160] on p "54 stops • 186km • 8h47m • 112u" at bounding box center [110, 160] width 144 height 9
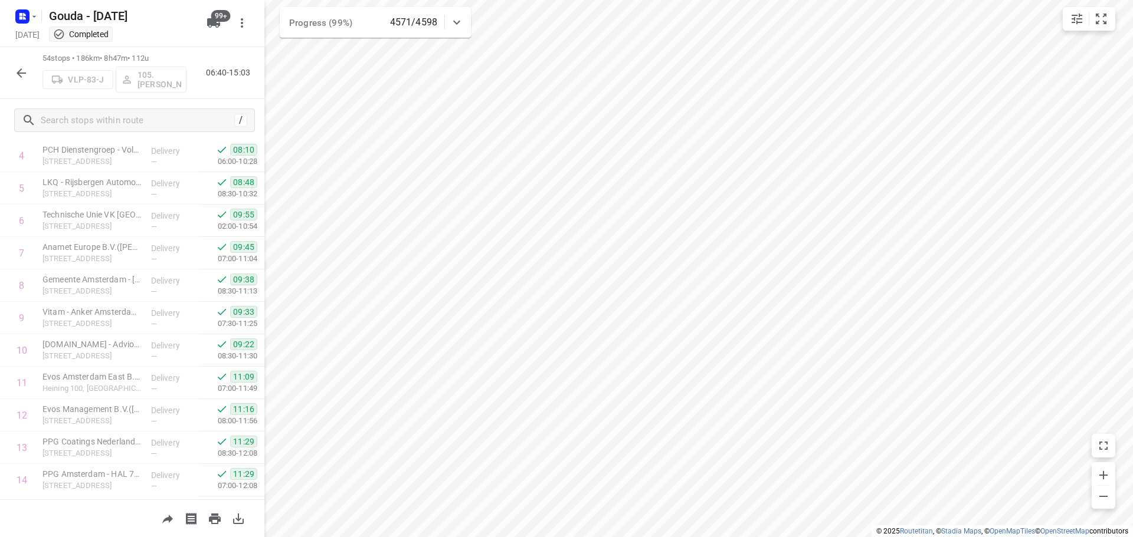
scroll to position [191, 0]
